Goal: Task Accomplishment & Management: Use online tool/utility

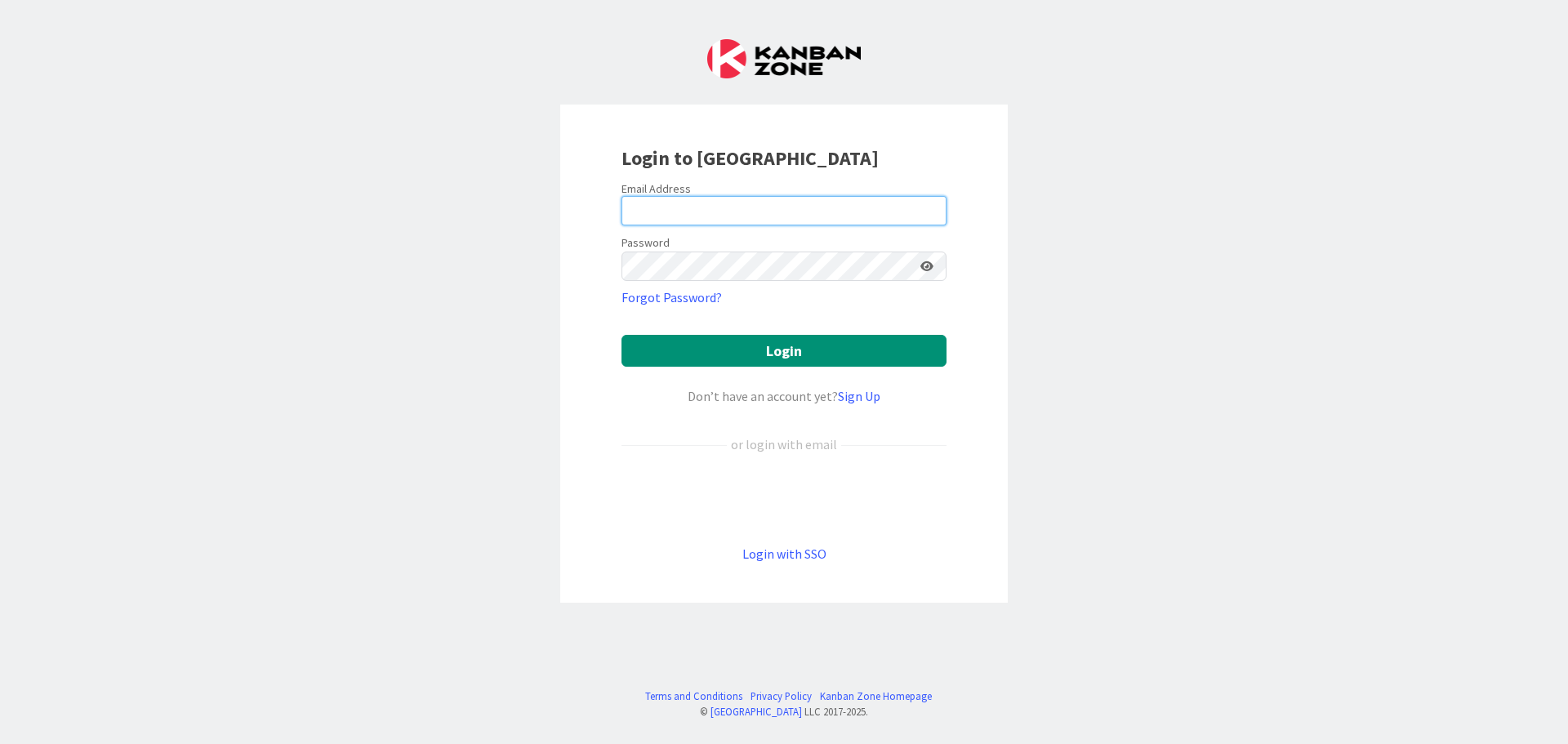
click at [680, 210] on input "email" at bounding box center [784, 210] width 325 height 30
type input "[EMAIL_ADDRESS][DOMAIN_NAME]"
click at [926, 268] on icon at bounding box center [927, 266] width 13 height 12
click at [927, 268] on icon at bounding box center [926, 266] width 14 height 12
click at [928, 266] on icon at bounding box center [927, 266] width 13 height 12
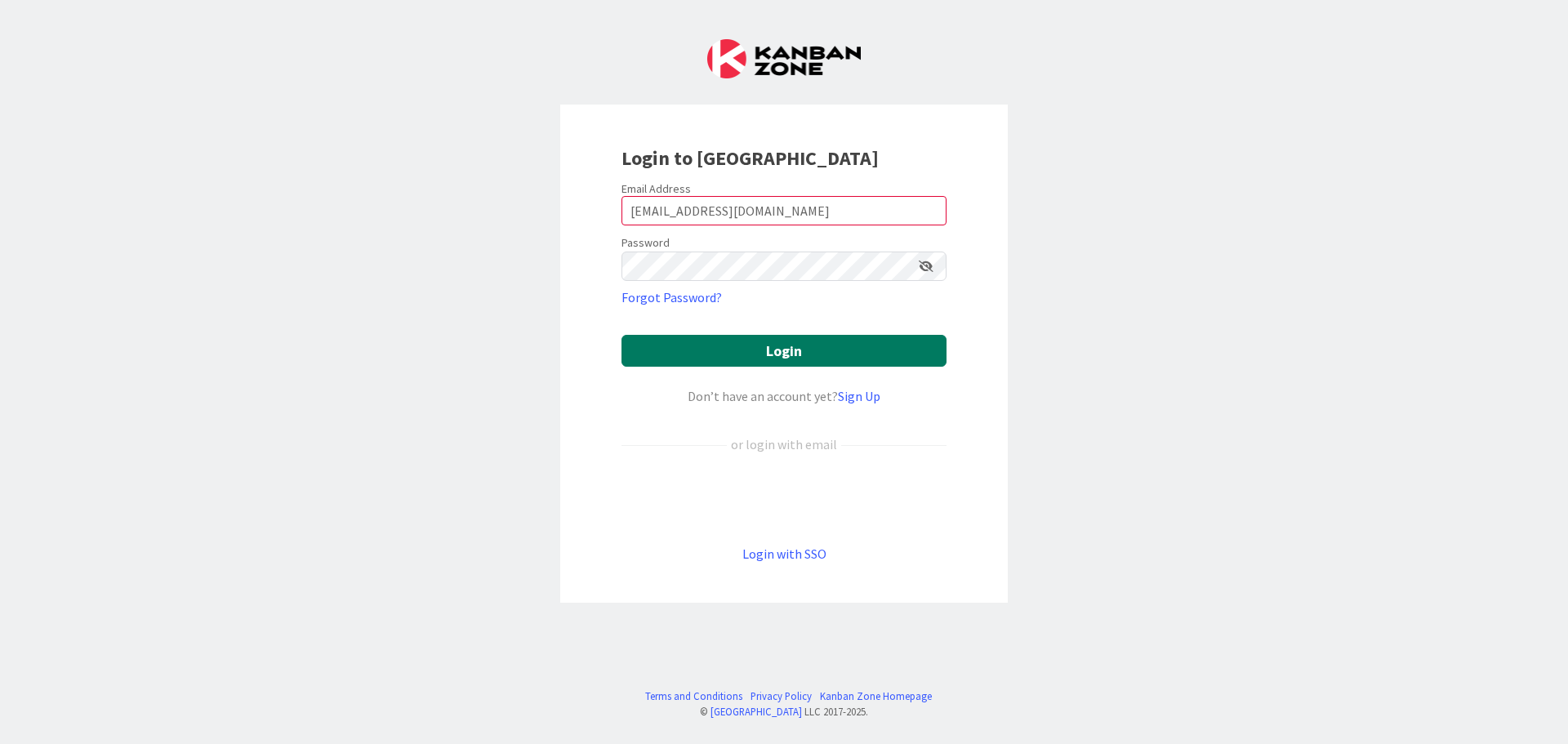
click at [804, 358] on button "Login" at bounding box center [784, 351] width 325 height 32
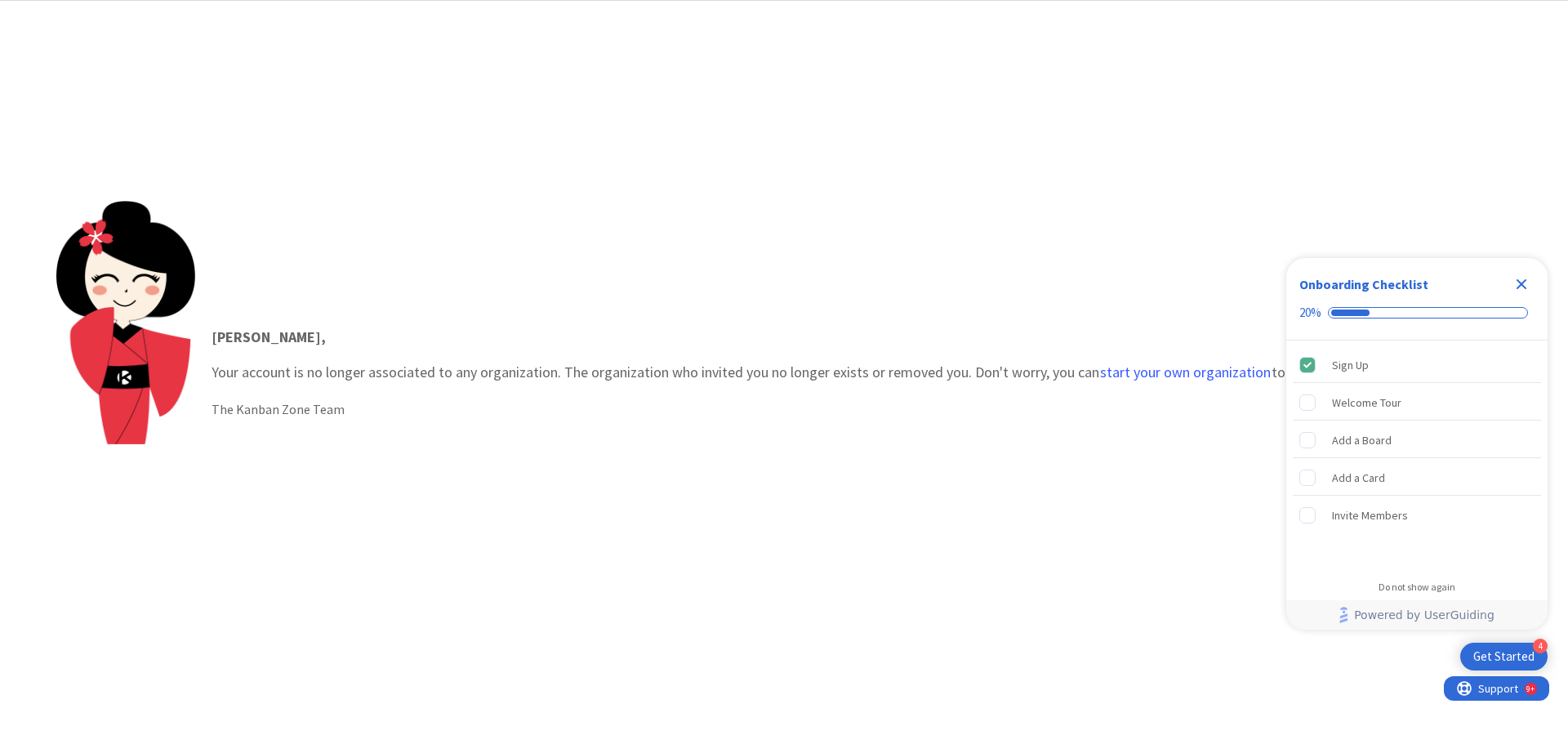
click at [1520, 281] on icon "Close Checklist" at bounding box center [1522, 285] width 11 height 11
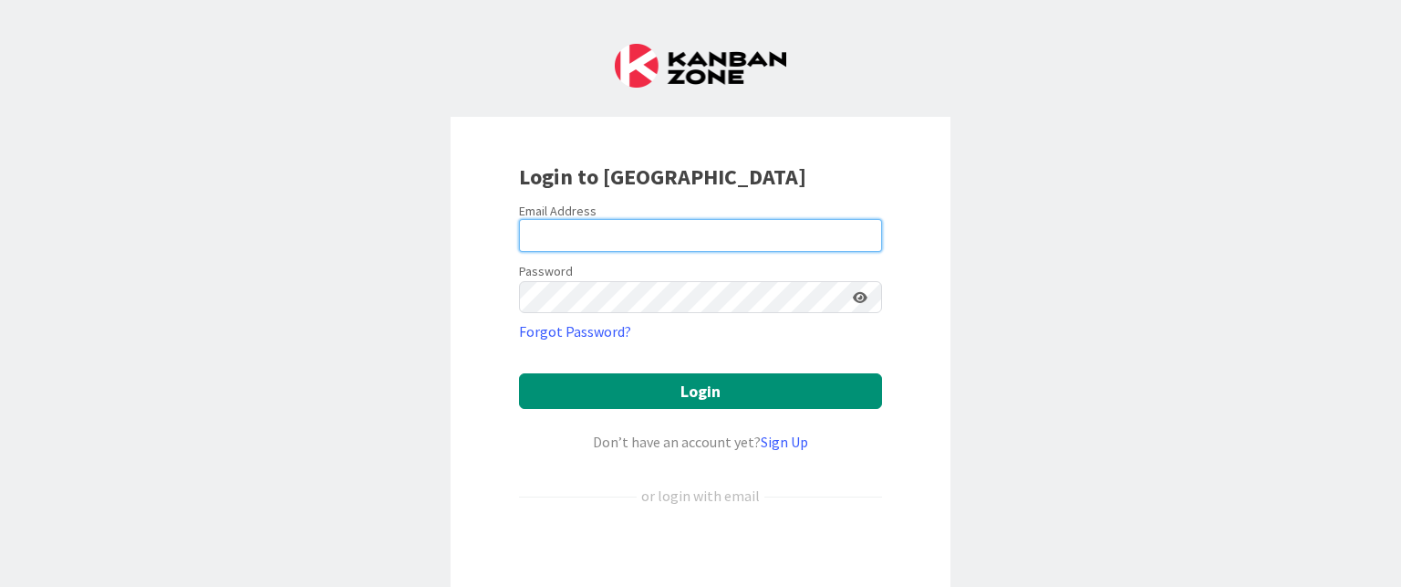
click at [618, 234] on input "email" at bounding box center [700, 235] width 363 height 33
type input "[EMAIL_ADDRESS][DOMAIN_NAME]"
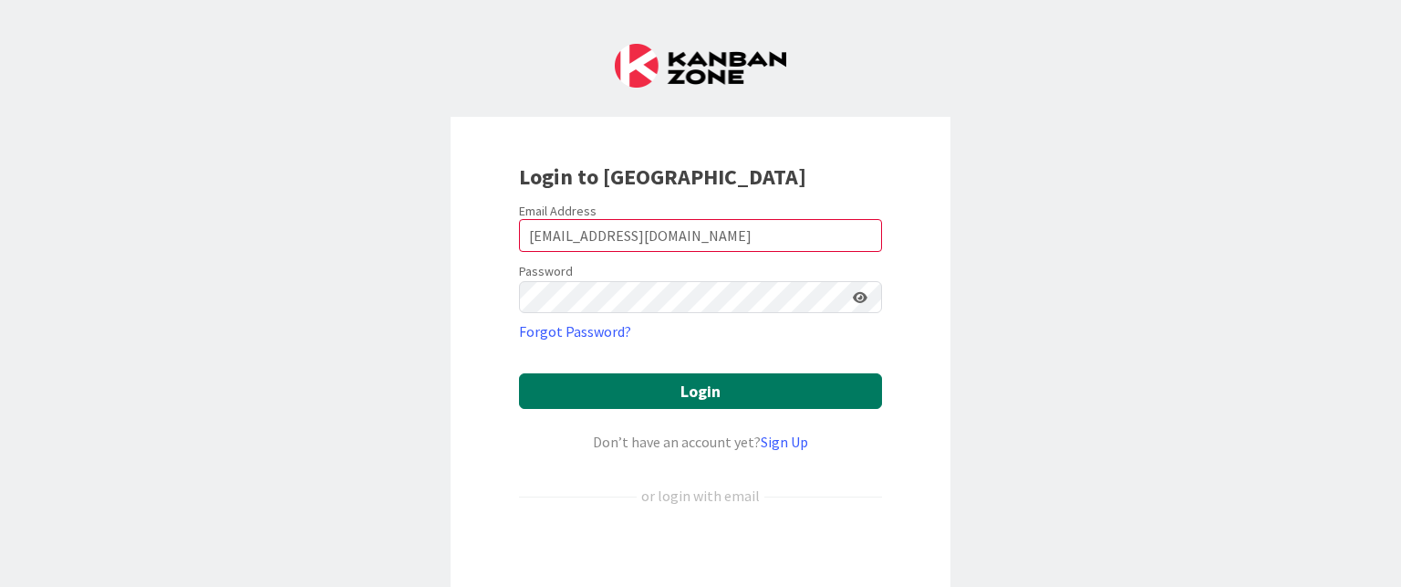
click at [702, 397] on button "Login" at bounding box center [700, 391] width 363 height 36
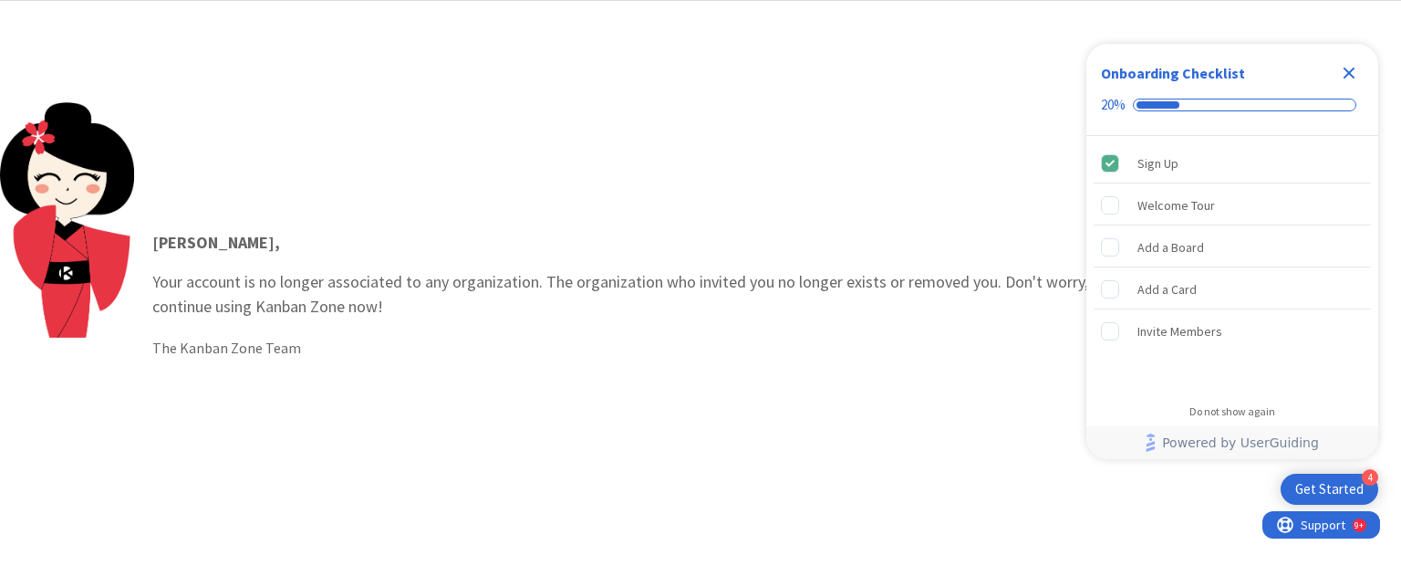
click at [1348, 75] on icon "Close Checklist" at bounding box center [1350, 73] width 12 height 12
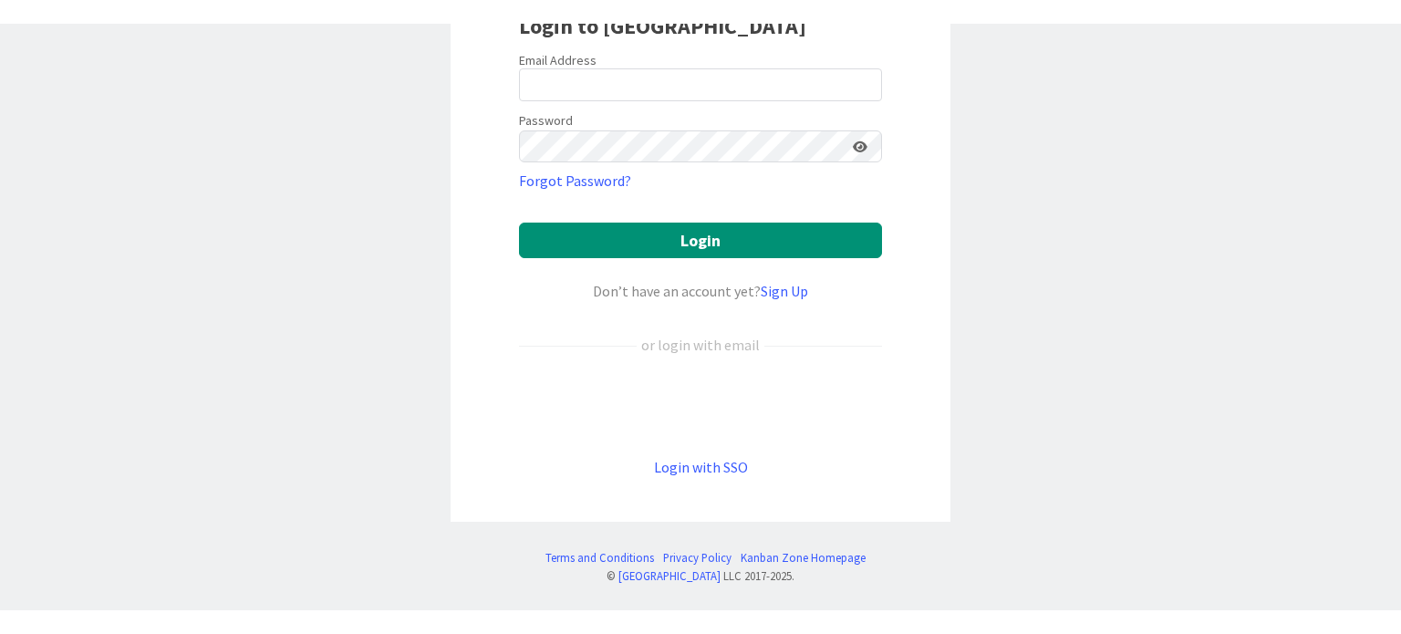
scroll to position [83, 0]
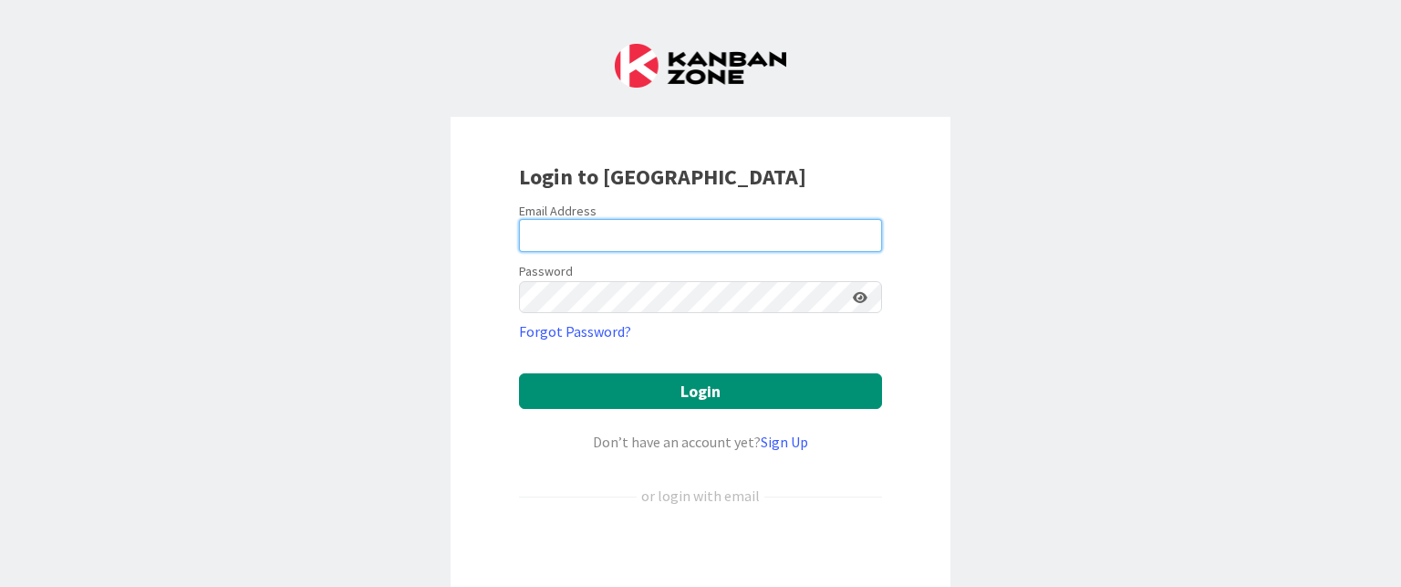
click at [587, 233] on input "email" at bounding box center [700, 235] width 363 height 33
type input "[EMAIL_ADDRESS][DOMAIN_NAME]"
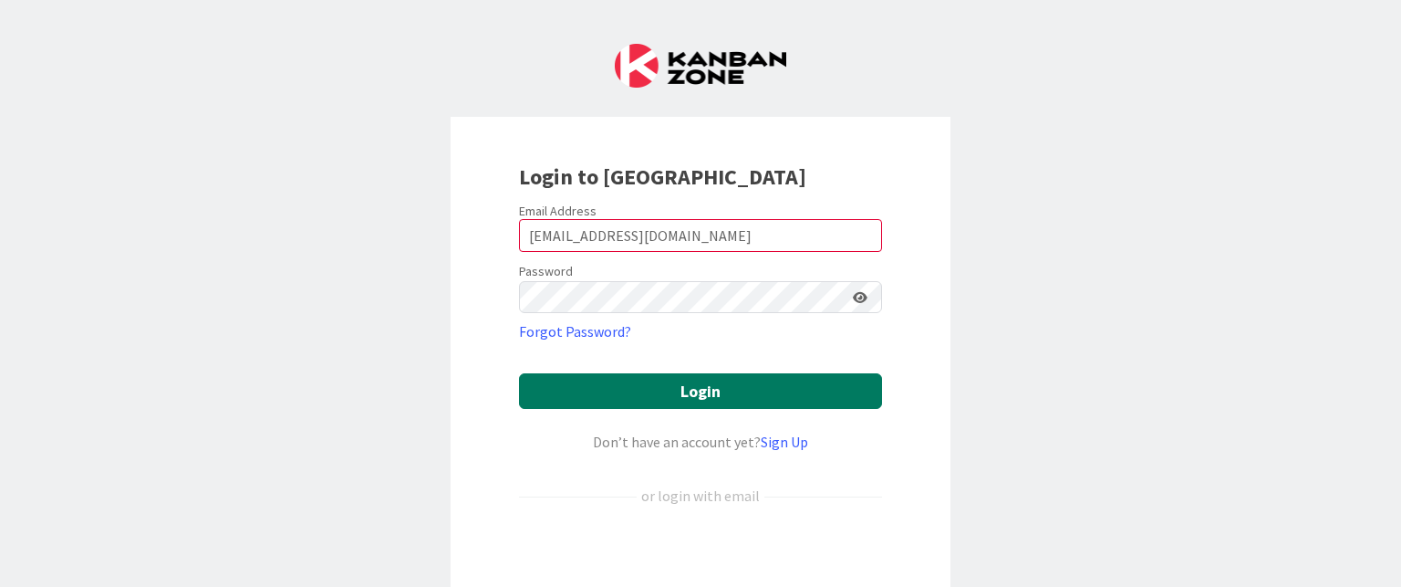
click at [698, 389] on button "Login" at bounding box center [700, 391] width 363 height 36
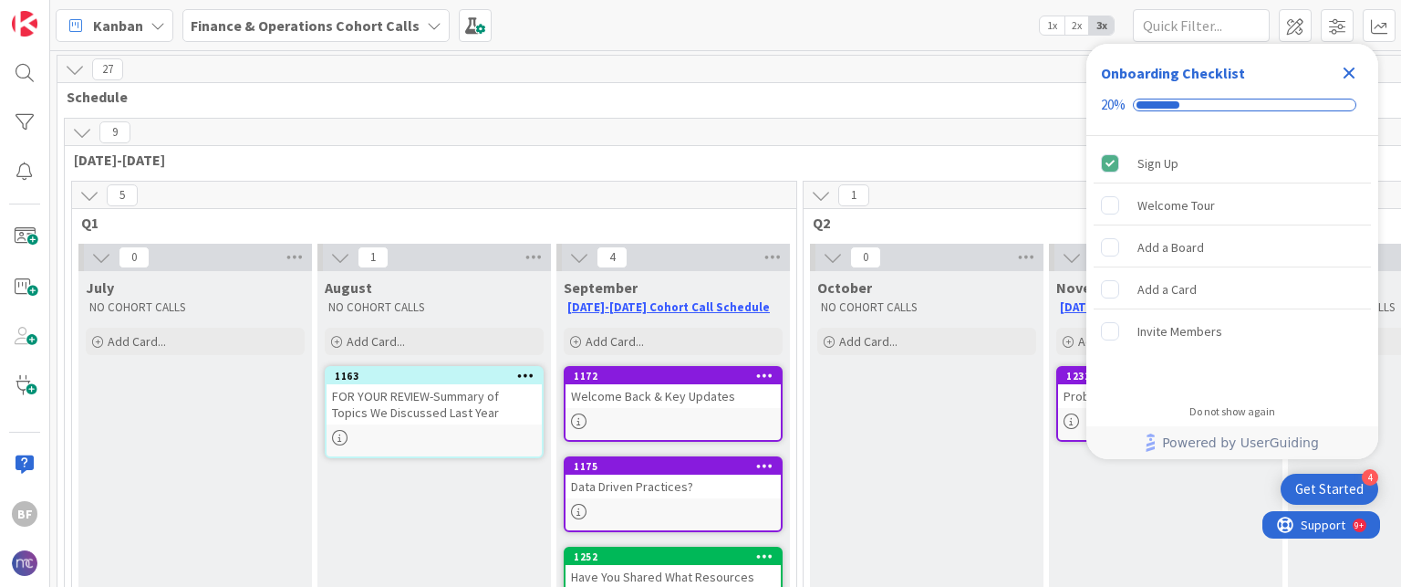
click at [1351, 78] on icon "Close Checklist" at bounding box center [1349, 73] width 22 height 22
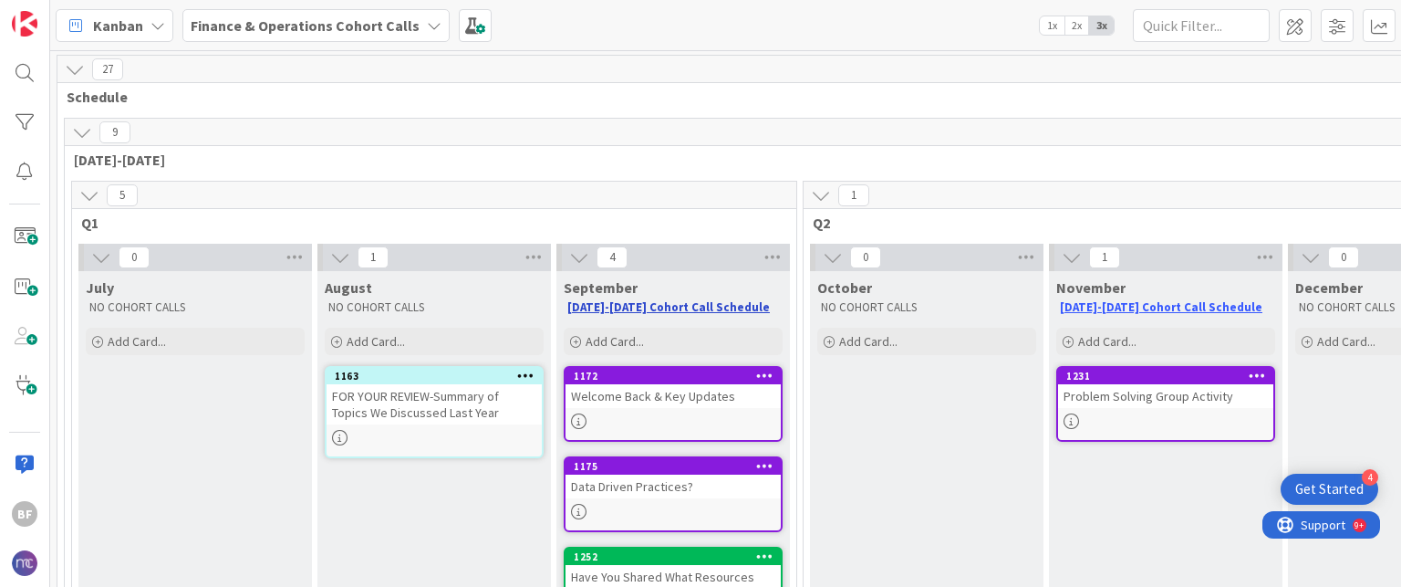
click at [637, 308] on link "[DATE]-[DATE] Cohort Call Schedule" at bounding box center [668, 307] width 202 height 16
